Goal: Task Accomplishment & Management: Complete application form

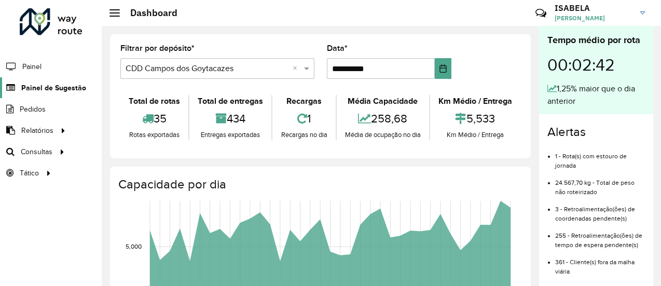
click at [54, 89] on span "Painel de Sugestão" at bounding box center [53, 87] width 65 height 11
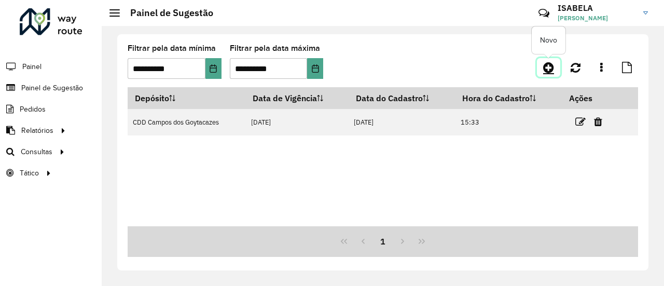
click at [542, 67] on link at bounding box center [548, 67] width 23 height 19
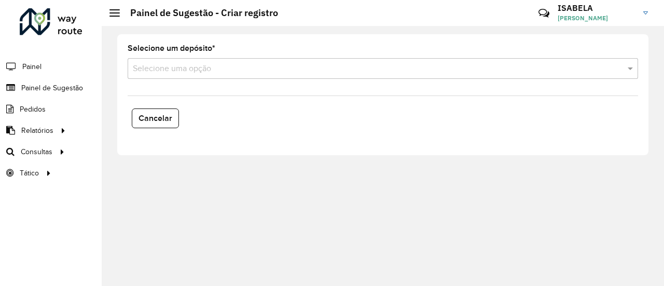
click at [192, 77] on div "Selecione uma opção" at bounding box center [383, 68] width 510 height 21
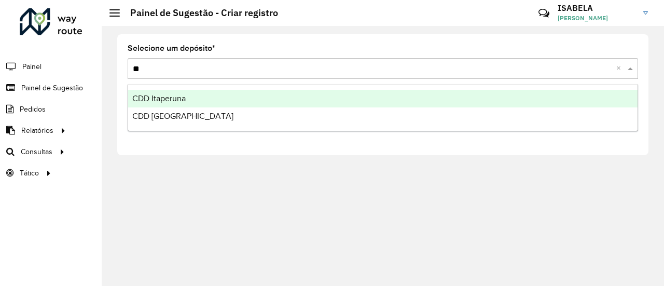
type input "***"
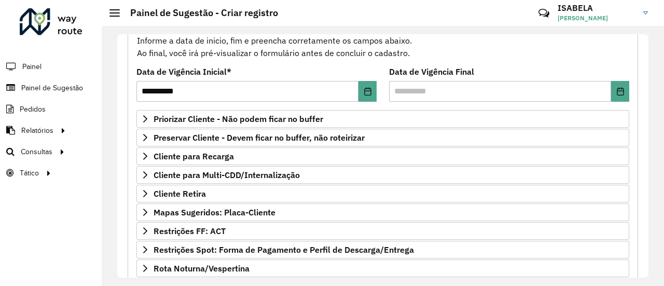
scroll to position [113, 0]
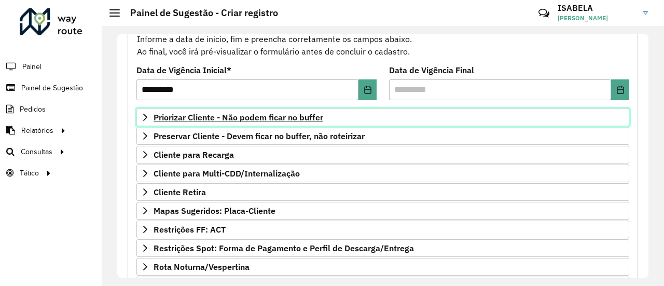
click at [264, 113] on span "Priorizar Cliente - Não podem ficar no buffer" at bounding box center [238, 117] width 170 height 8
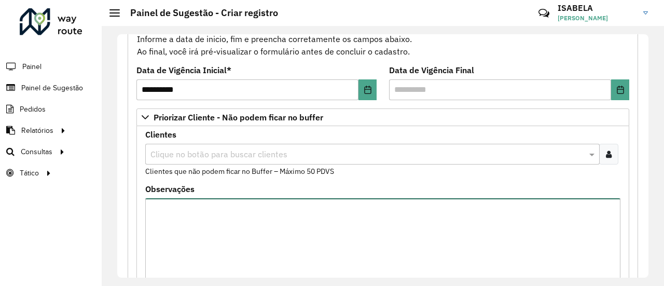
click at [242, 213] on textarea "Observações" at bounding box center [382, 242] width 475 height 88
type textarea "**********"
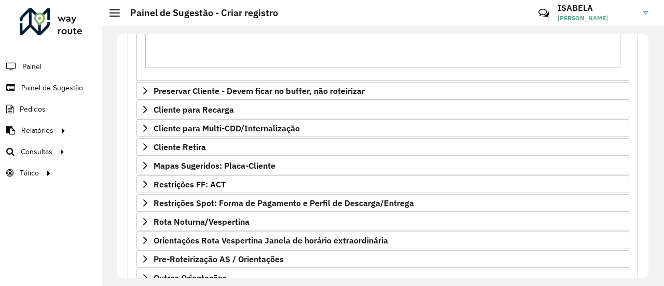
scroll to position [398, 0]
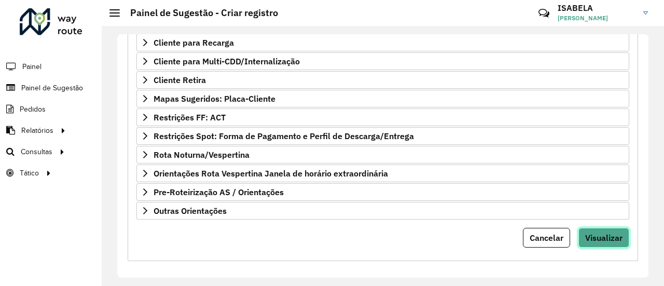
click at [606, 233] on span "Visualizar" at bounding box center [603, 237] width 37 height 10
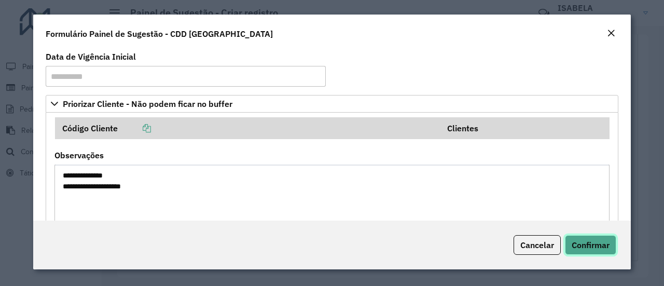
click at [603, 252] on button "Confirmar" at bounding box center [590, 245] width 51 height 20
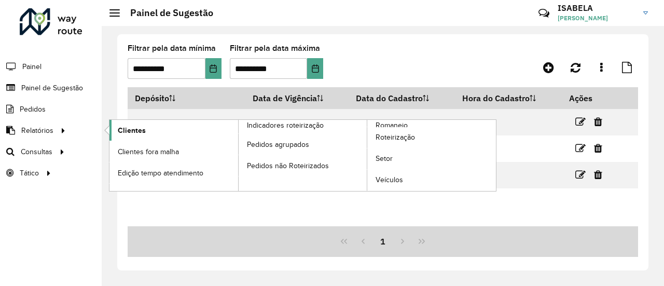
click at [116, 132] on link "Clientes" at bounding box center [173, 130] width 129 height 21
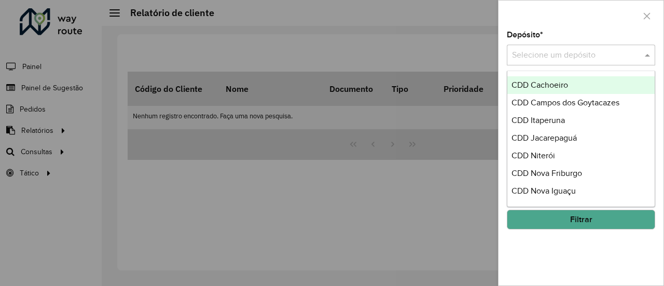
click at [538, 51] on input "text" at bounding box center [570, 55] width 117 height 12
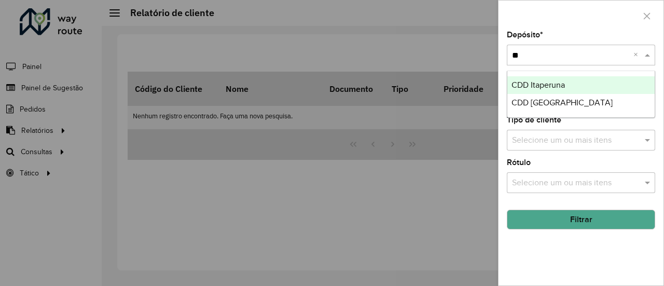
type input "***"
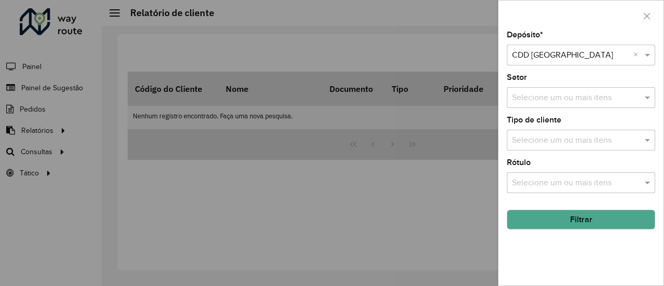
click at [566, 220] on button "Filtrar" at bounding box center [581, 219] width 148 height 20
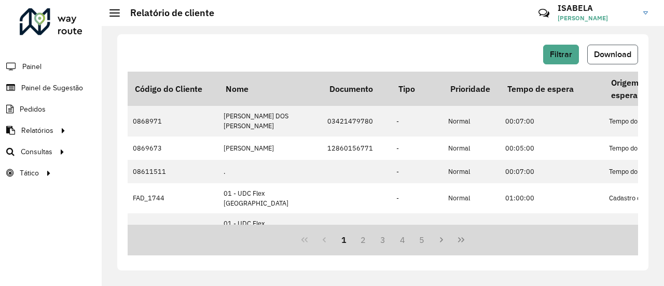
click at [610, 53] on span "Download" at bounding box center [612, 54] width 37 height 9
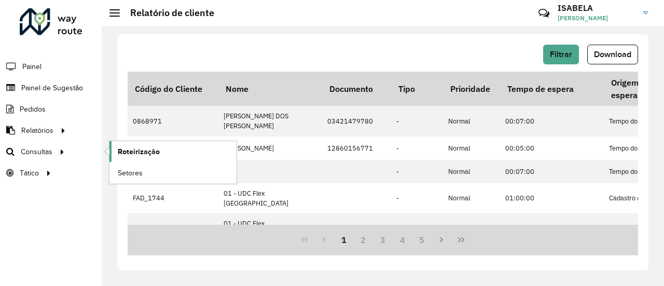
click at [120, 150] on span "Roteirização" at bounding box center [139, 151] width 42 height 11
